Goal: Task Accomplishment & Management: Manage account settings

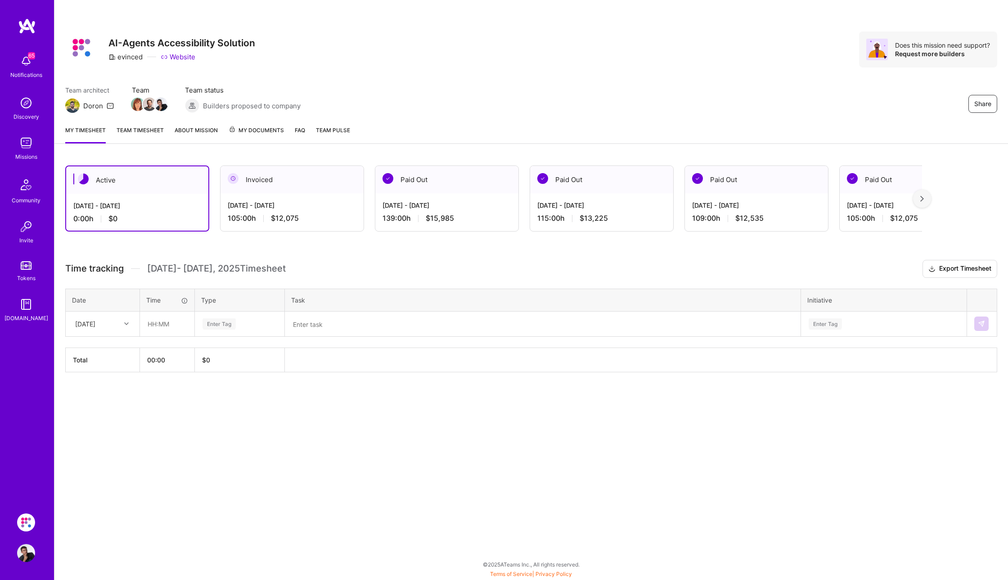
click at [149, 132] on link "Team timesheet" at bounding box center [140, 135] width 47 height 18
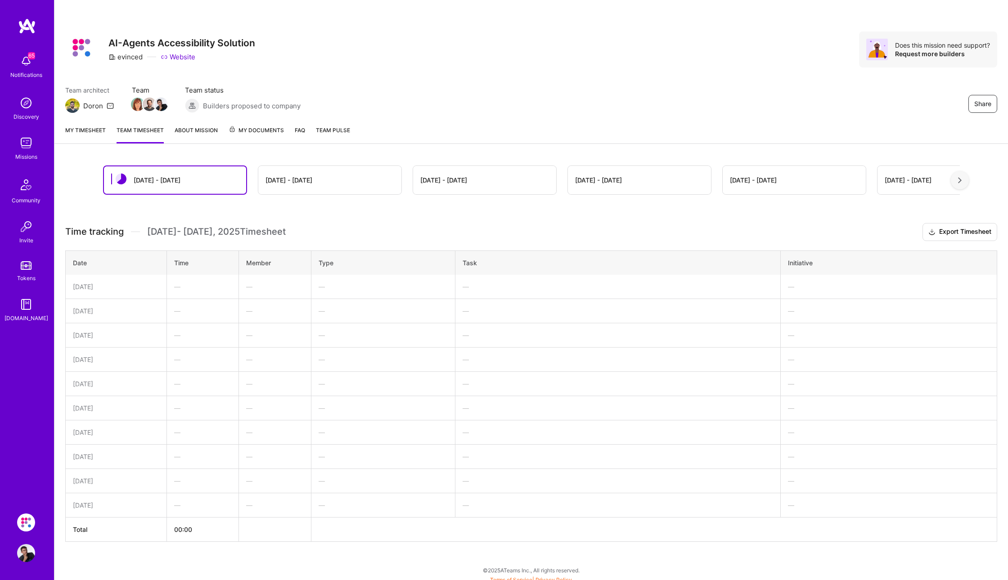
click at [957, 180] on div at bounding box center [959, 180] width 18 height 18
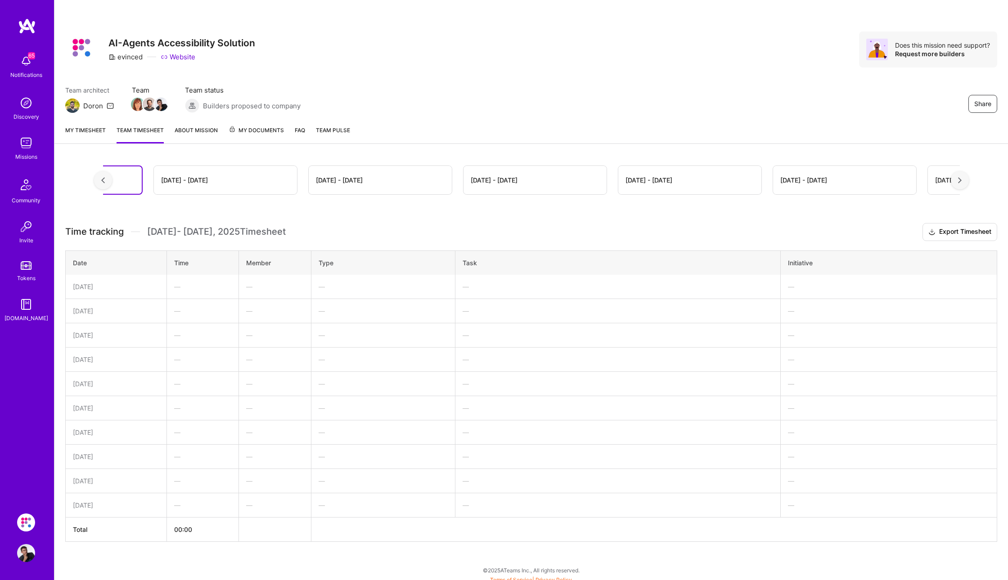
scroll to position [0, 162]
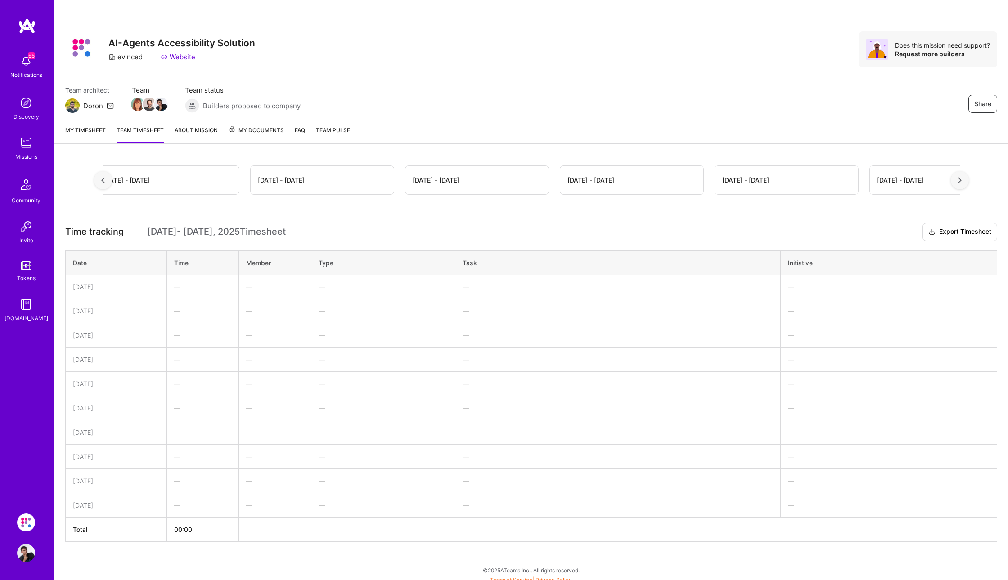
click at [957, 180] on div at bounding box center [959, 180] width 18 height 18
click at [959, 181] on img at bounding box center [960, 180] width 4 height 6
click at [904, 184] on div "[DATE] - [DATE]" at bounding box center [900, 179] width 47 height 9
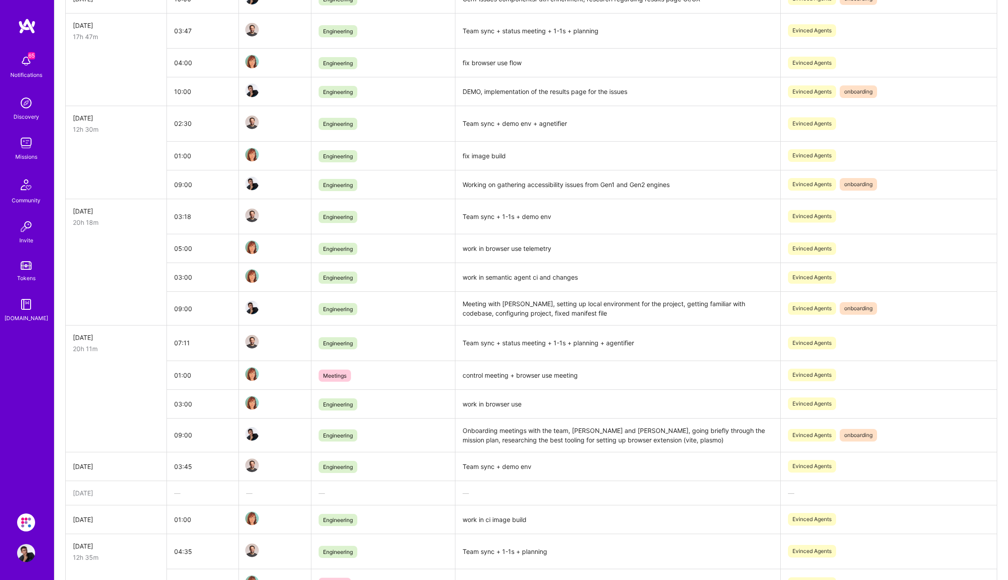
scroll to position [0, 0]
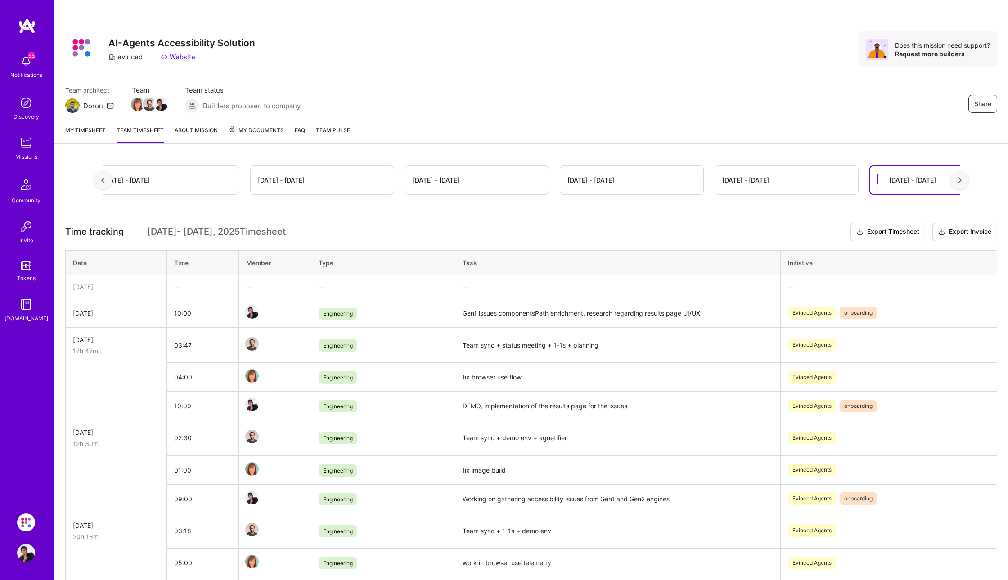
click at [795, 186] on div "[DATE] - [DATE]" at bounding box center [786, 180] width 143 height 28
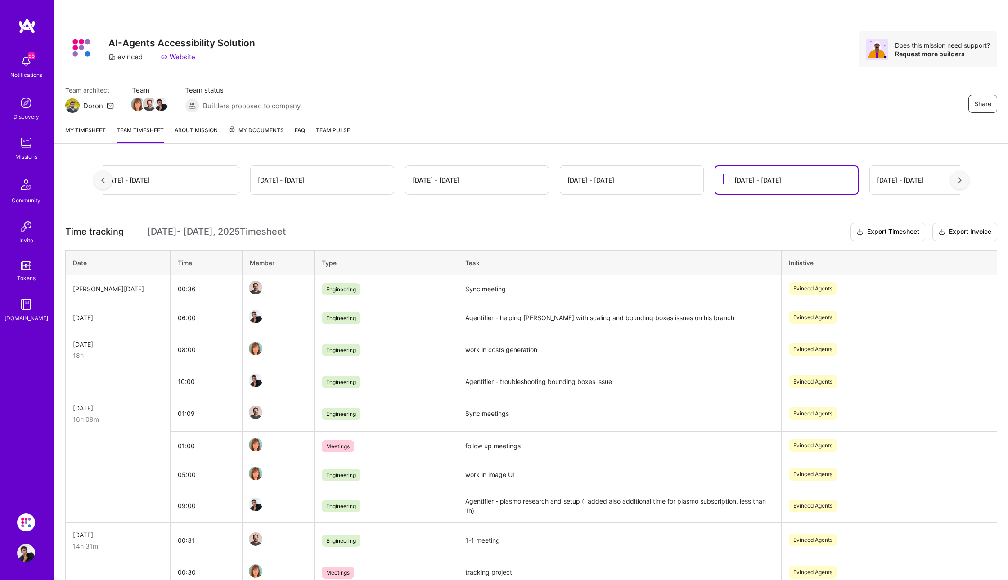
click at [604, 172] on div "[DATE] - [DATE]" at bounding box center [631, 180] width 143 height 28
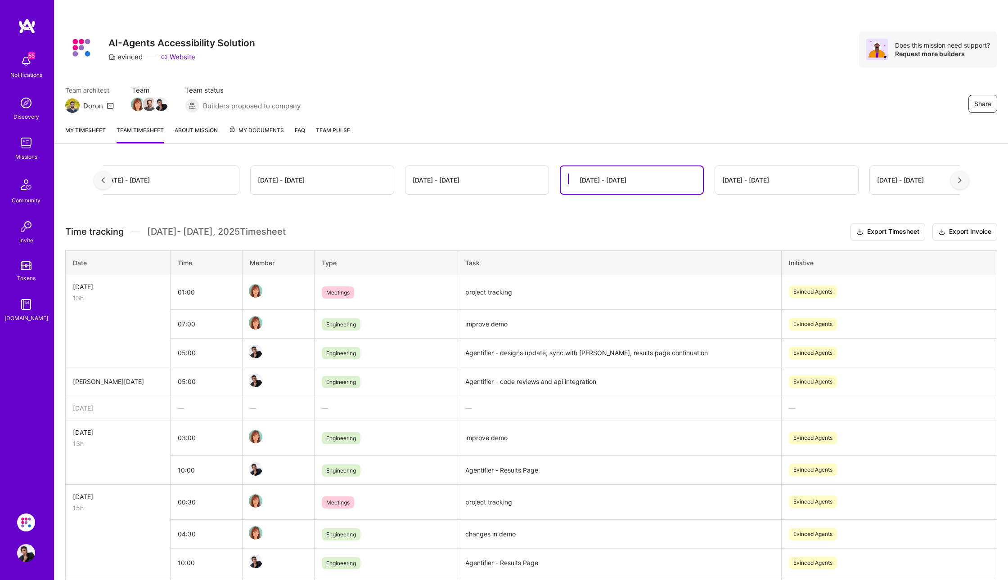
click at [18, 147] on img at bounding box center [26, 143] width 18 height 18
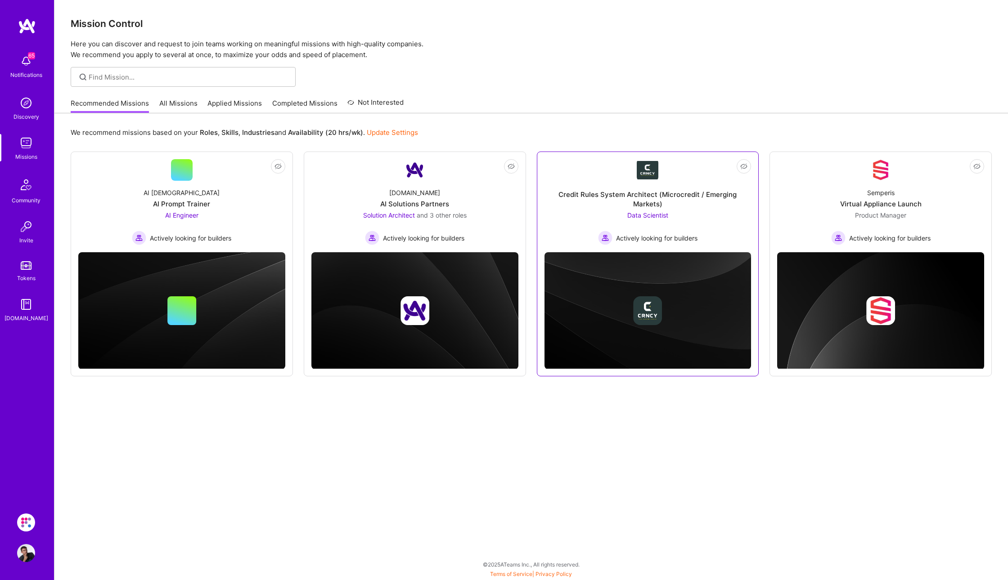
click at [684, 233] on span "Actively looking for builders" at bounding box center [656, 237] width 81 height 9
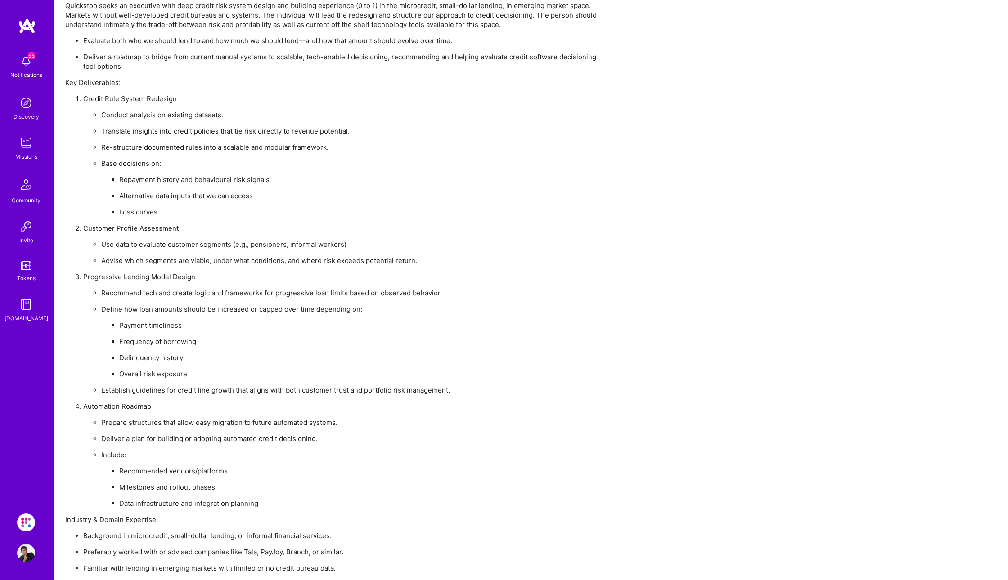
scroll to position [752, 0]
